Goal: Task Accomplishment & Management: Use online tool/utility

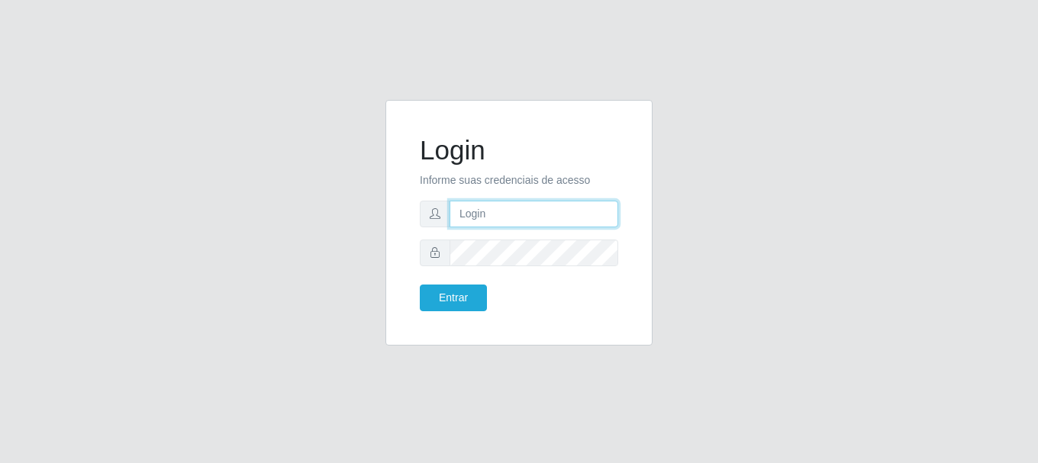
click at [518, 218] on input "text" at bounding box center [534, 214] width 169 height 27
type input "[EMAIL_ADDRESS][DOMAIN_NAME]"
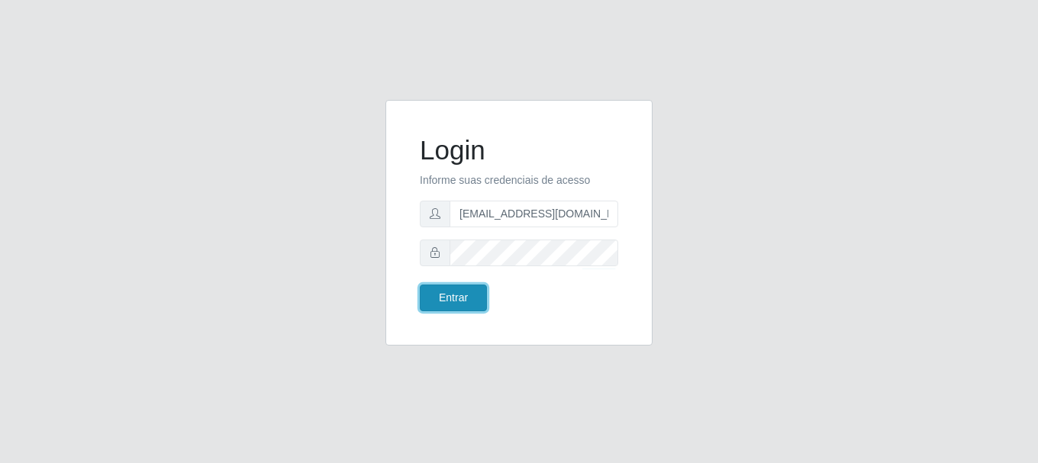
click at [481, 292] on button "Entrar" at bounding box center [453, 298] width 67 height 27
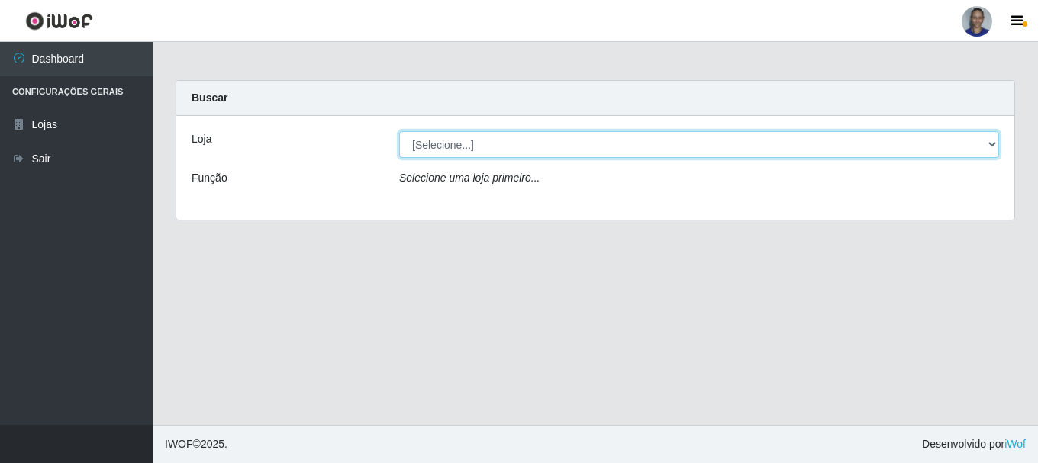
click at [967, 156] on select "[Selecione...] Supermercado [GEOGRAPHIC_DATA]" at bounding box center [699, 144] width 600 height 27
select select "165"
click at [399, 131] on select "[Selecione...] Supermercado [GEOGRAPHIC_DATA]" at bounding box center [699, 144] width 600 height 27
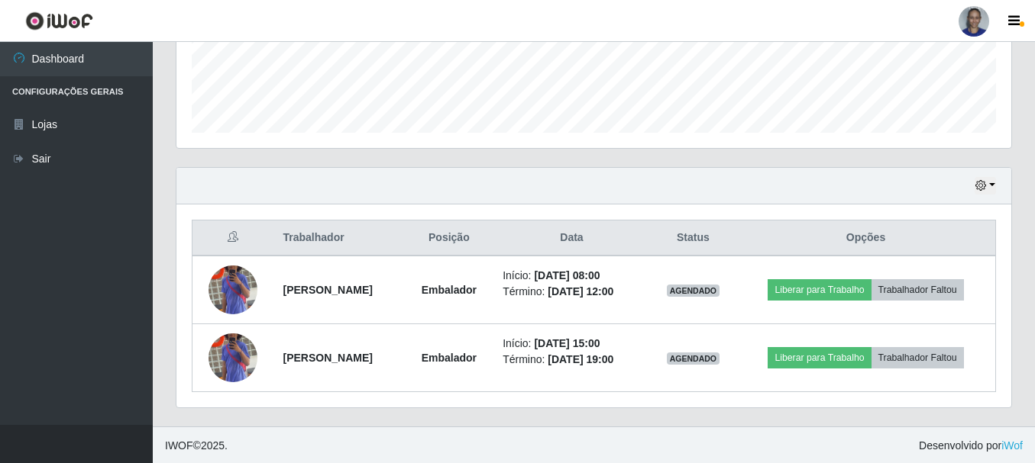
scroll to position [415, 0]
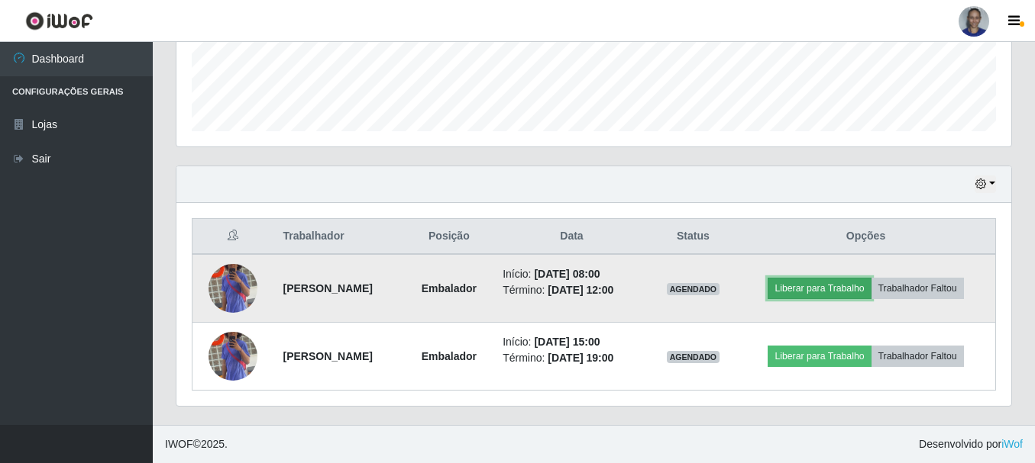
click at [826, 286] on button "Liberar para Trabalho" at bounding box center [818, 288] width 103 height 21
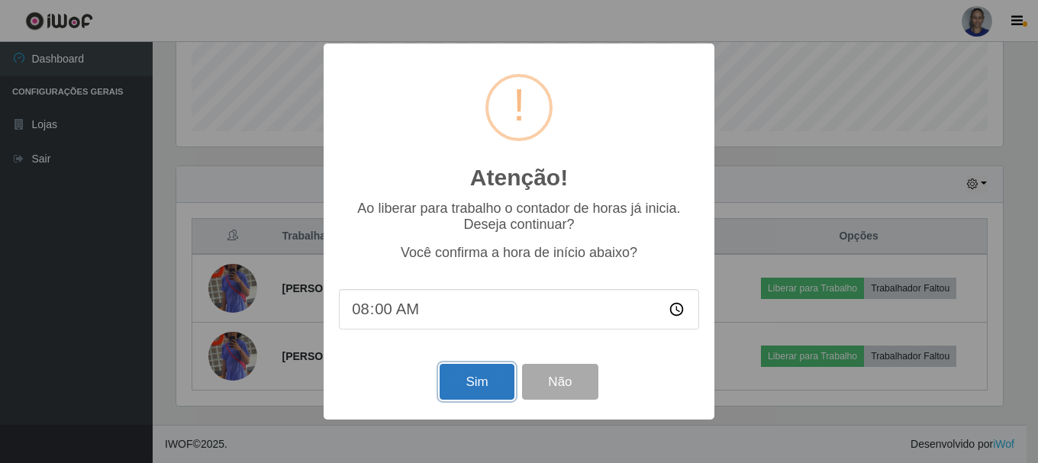
click at [457, 383] on button "Sim" at bounding box center [477, 382] width 74 height 36
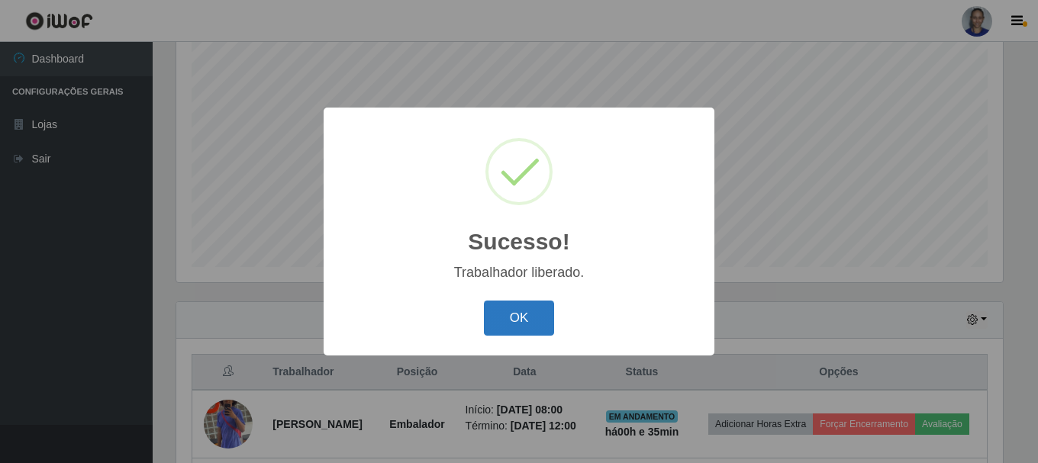
click at [540, 323] on button "OK" at bounding box center [519, 319] width 71 height 36
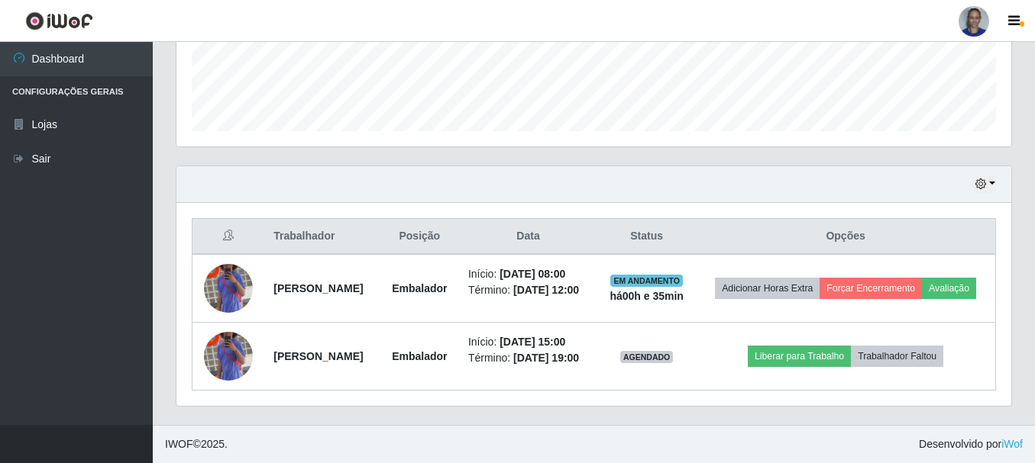
scroll to position [437, 0]
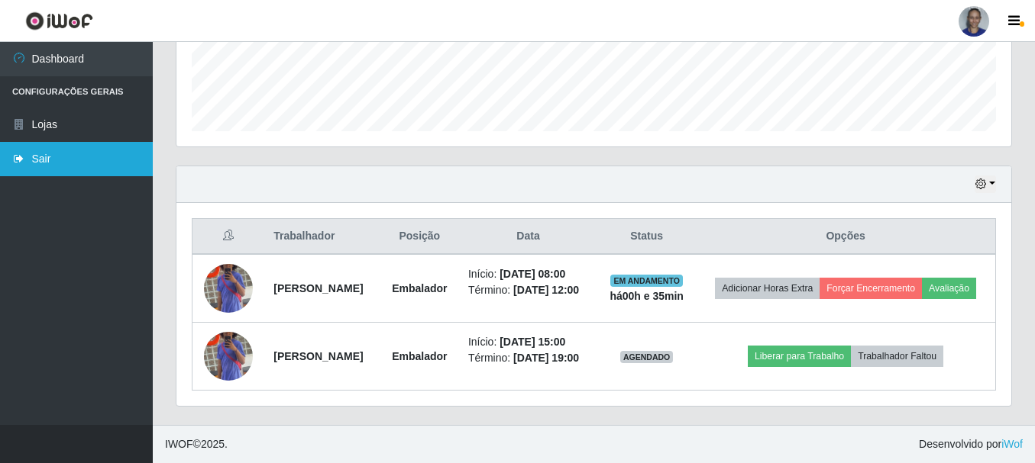
click at [41, 163] on link "Sair" at bounding box center [76, 159] width 153 height 34
